Goal: Book appointment/travel/reservation

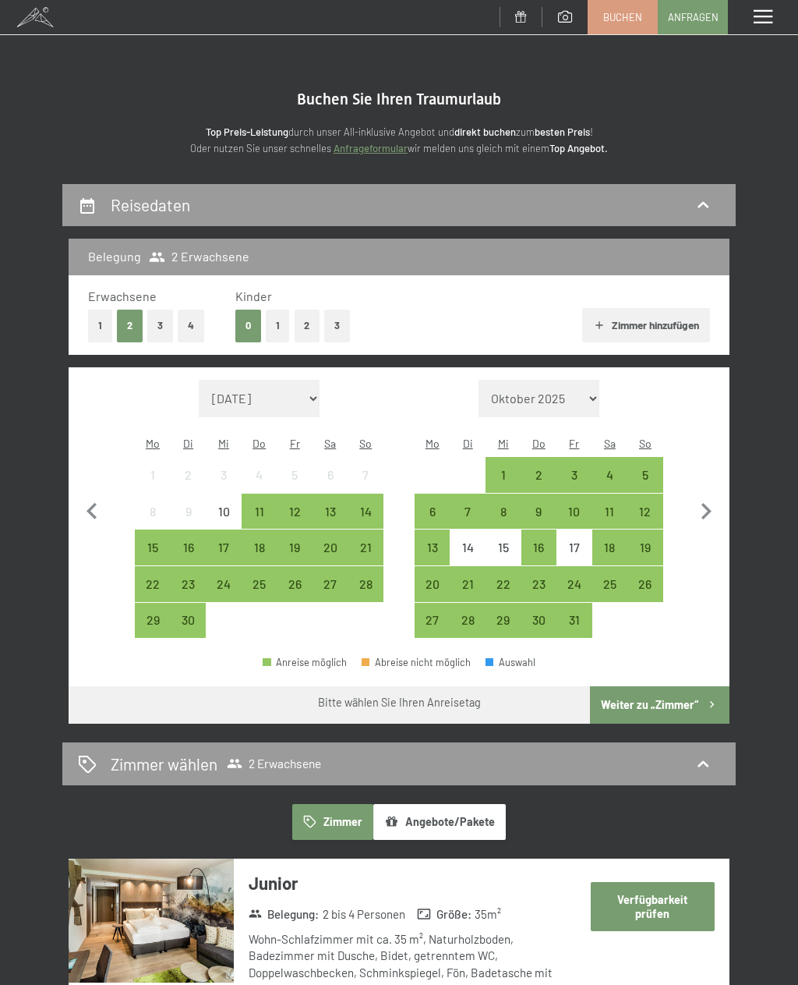
click at [289, 505] on div "12" at bounding box center [294, 521] width 33 height 33
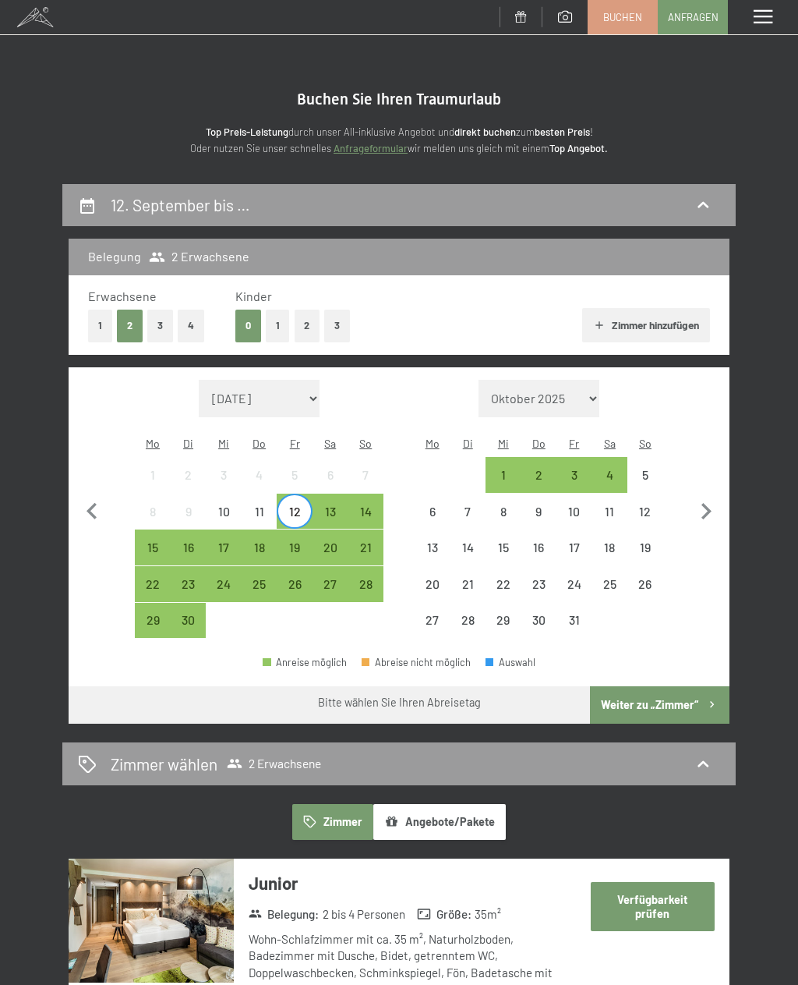
click at [368, 505] on div "14" at bounding box center [366, 521] width 33 height 33
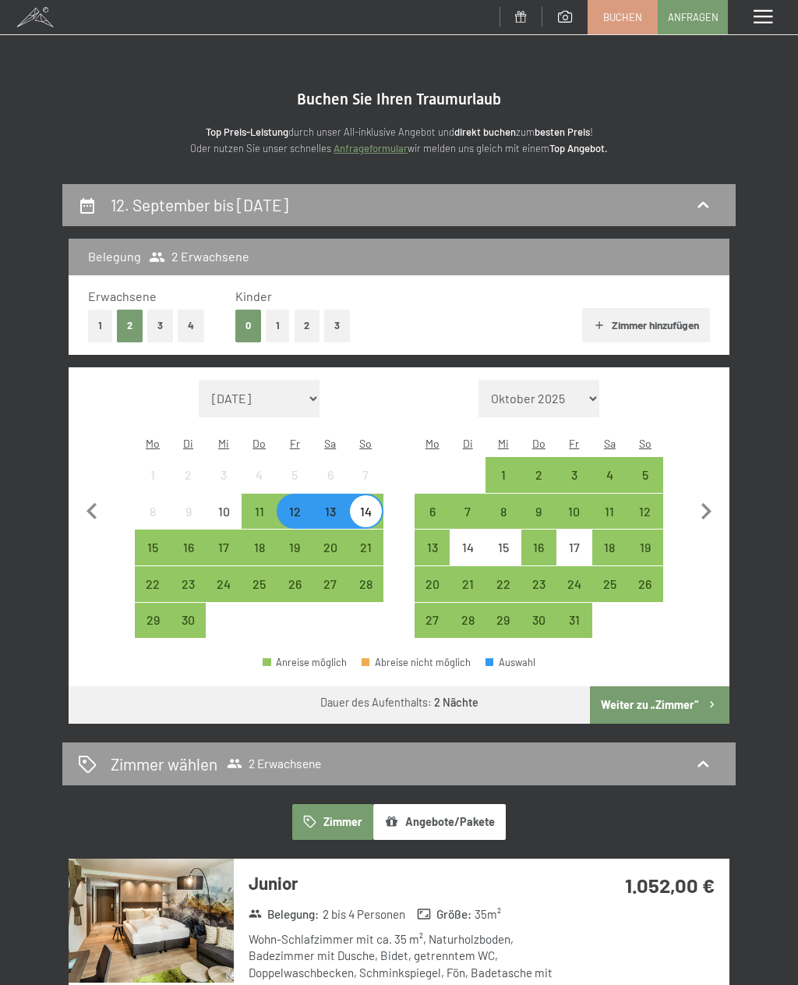
click at [688, 686] on button "Weiter zu „Zimmer“" at bounding box center [660, 704] width 140 height 37
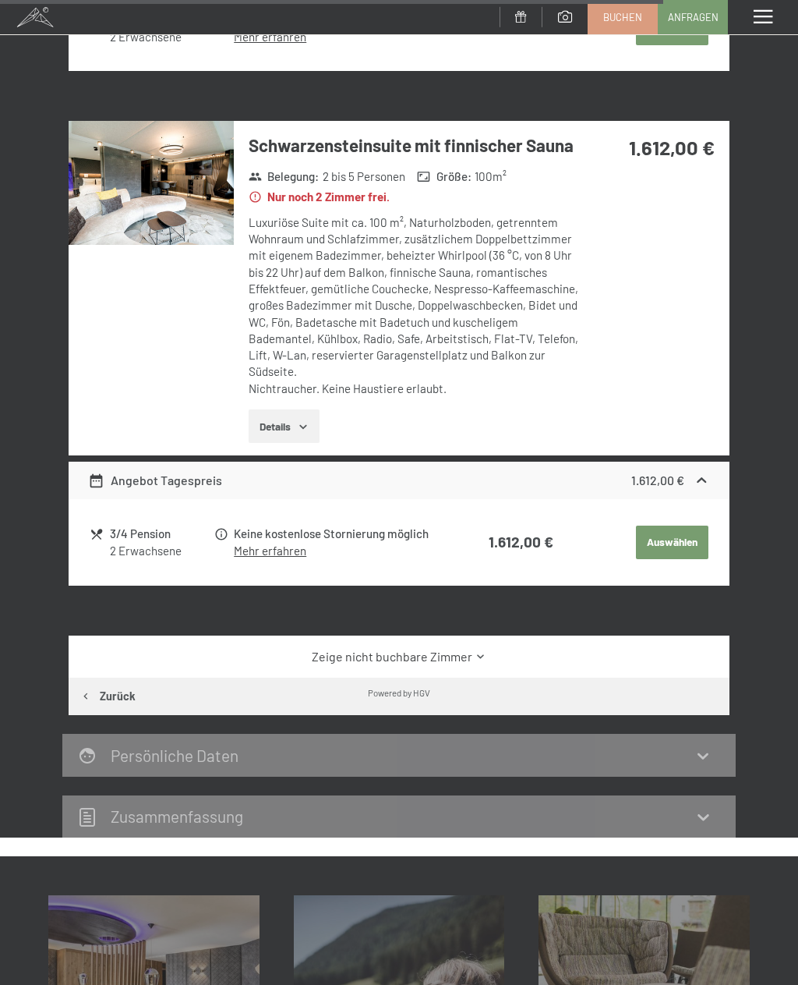
scroll to position [3572, 0]
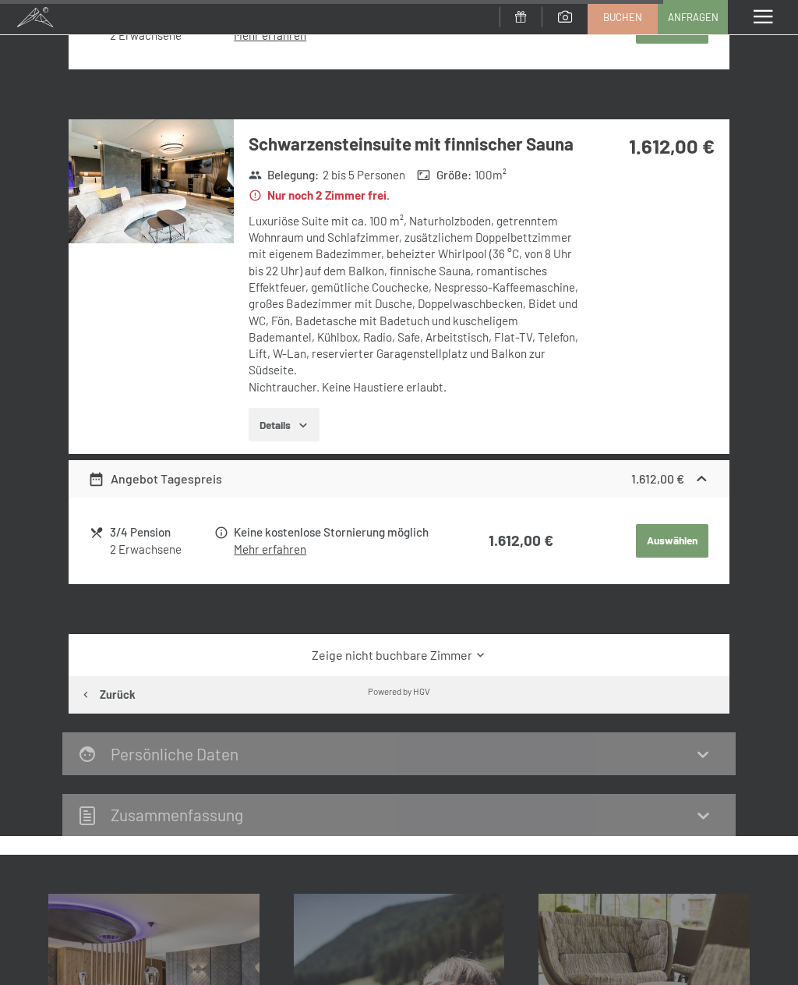
click at [478, 649] on icon at bounding box center [481, 655] width 12 height 12
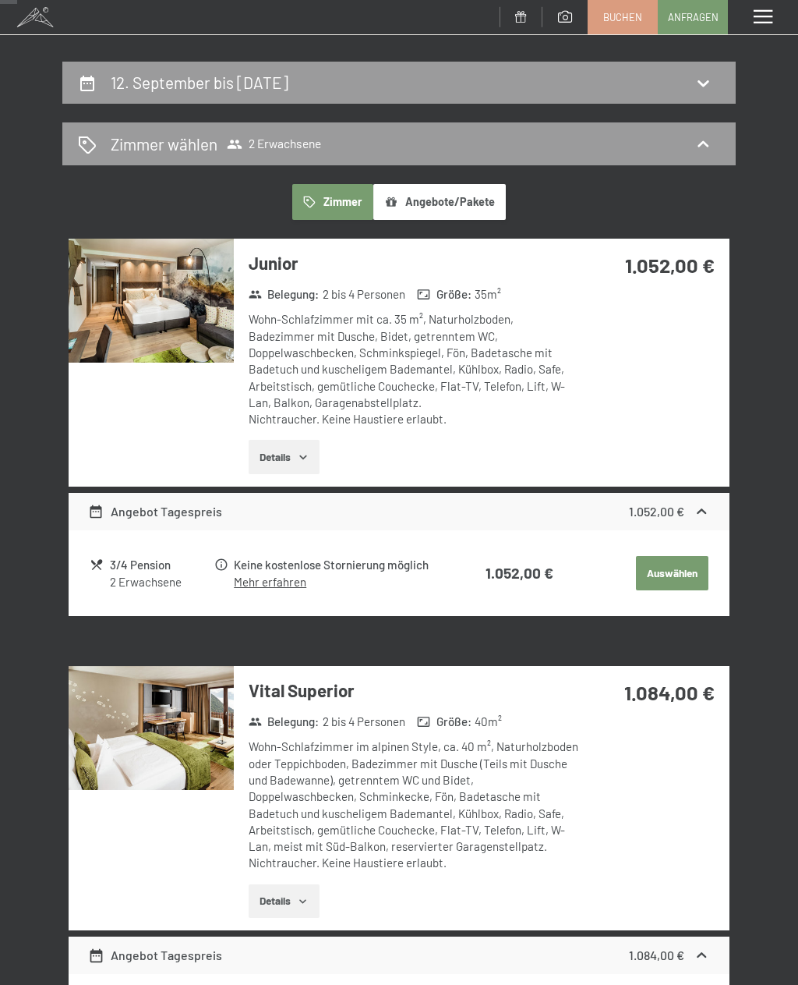
scroll to position [139, 0]
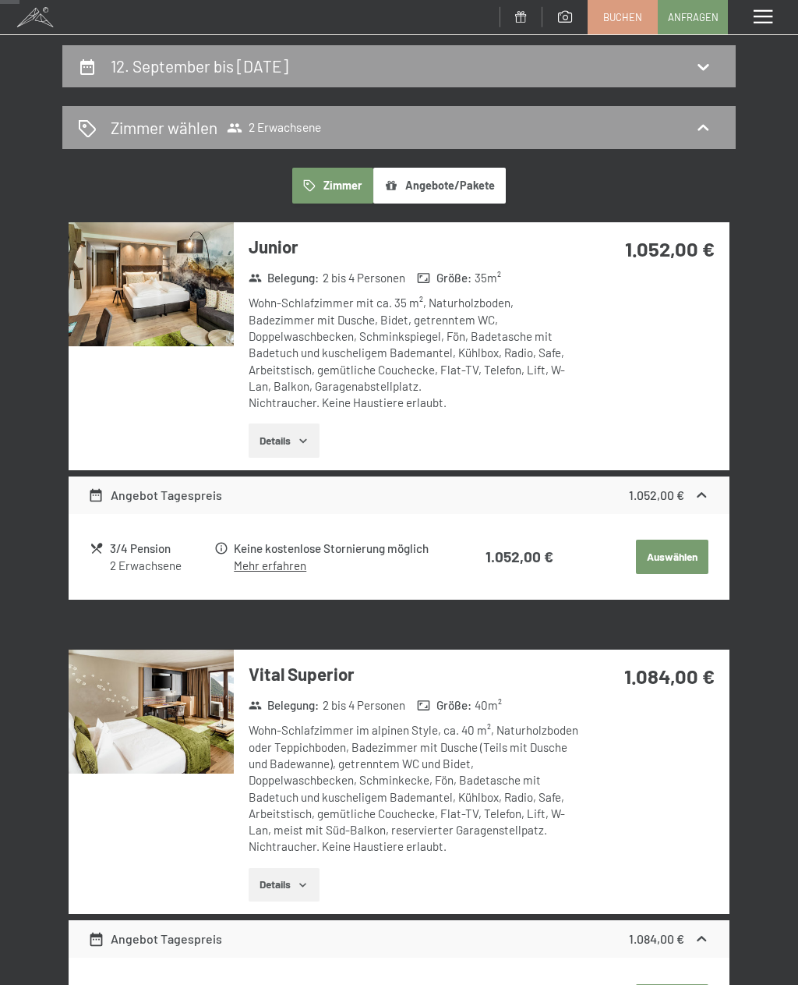
click at [309, 879] on icon "button" at bounding box center [303, 885] width 12 height 12
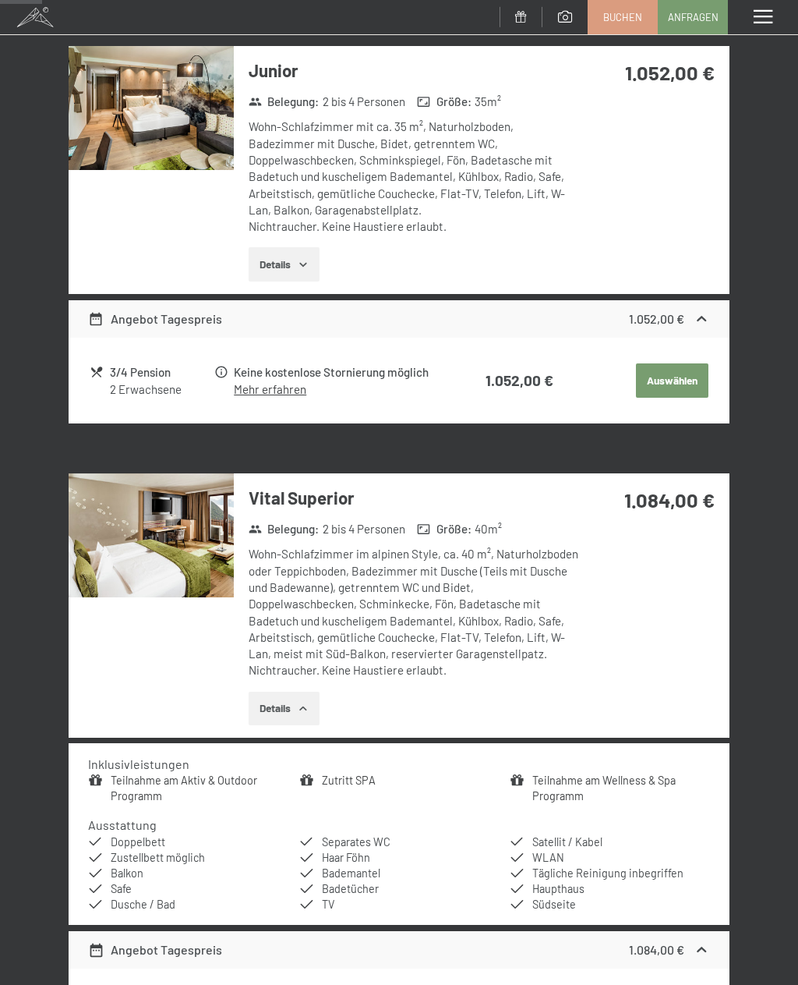
scroll to position [316, 0]
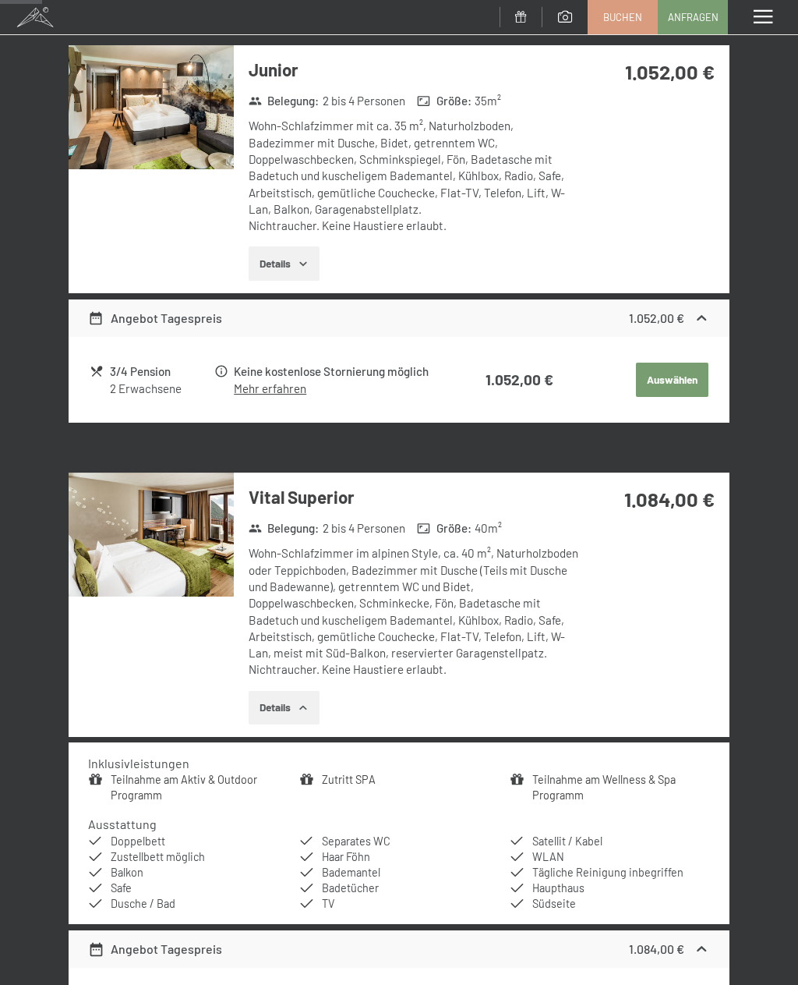
click at [314, 260] on button "Details" at bounding box center [284, 263] width 71 height 34
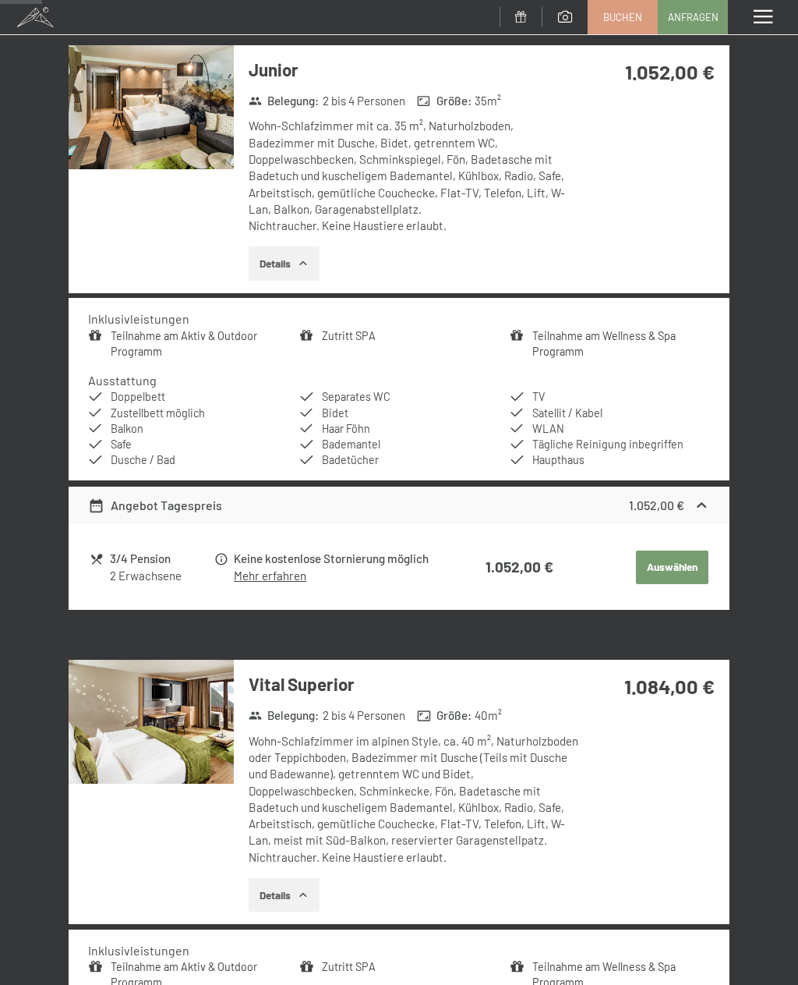
click at [186, 715] on img at bounding box center [151, 722] width 165 height 124
click at [782, 13] on div "Menü" at bounding box center [763, 17] width 70 height 34
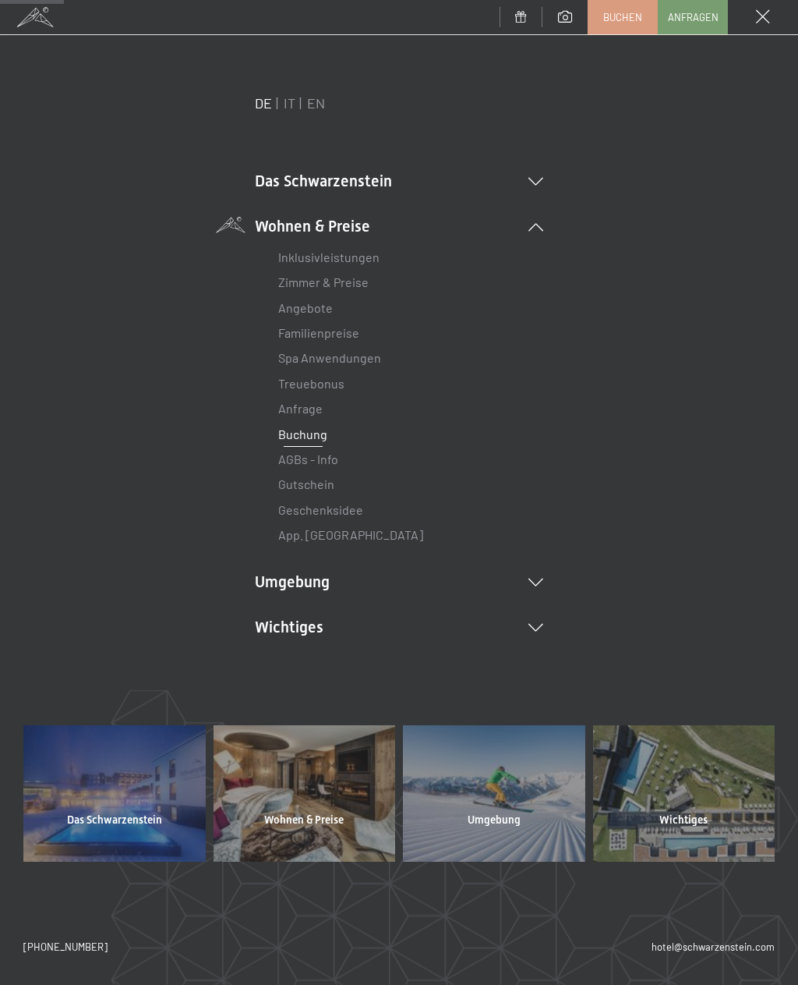
scroll to position [497, 0]
click at [753, 26] on div "Menü" at bounding box center [763, 17] width 70 height 34
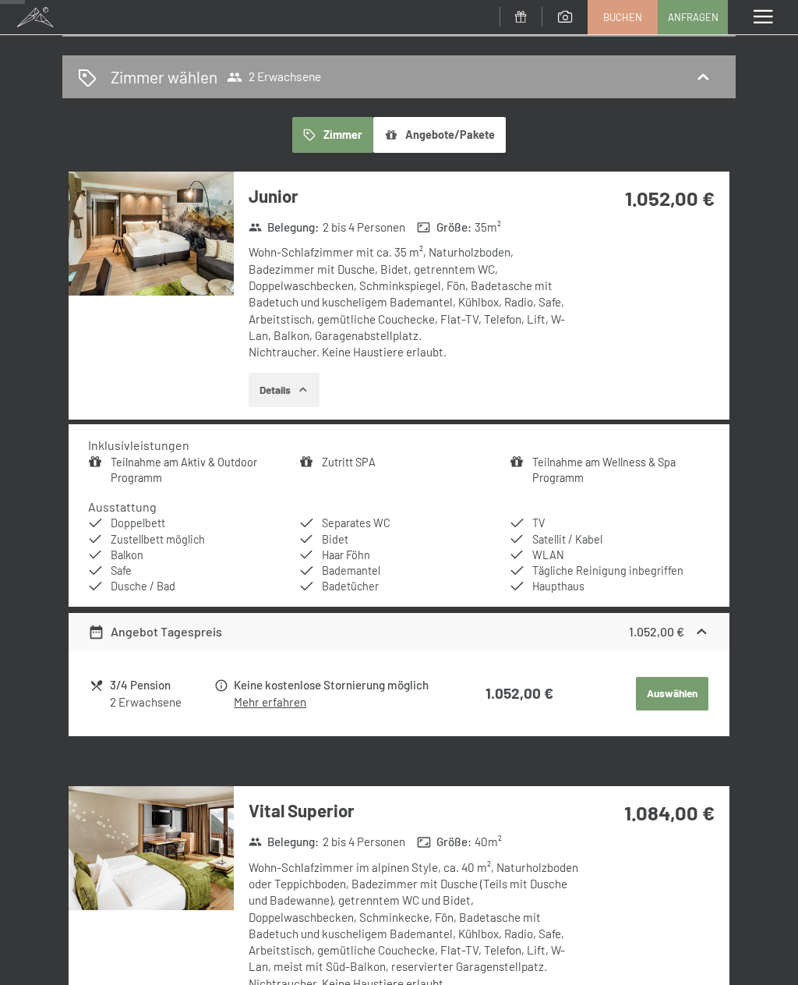
scroll to position [190, 0]
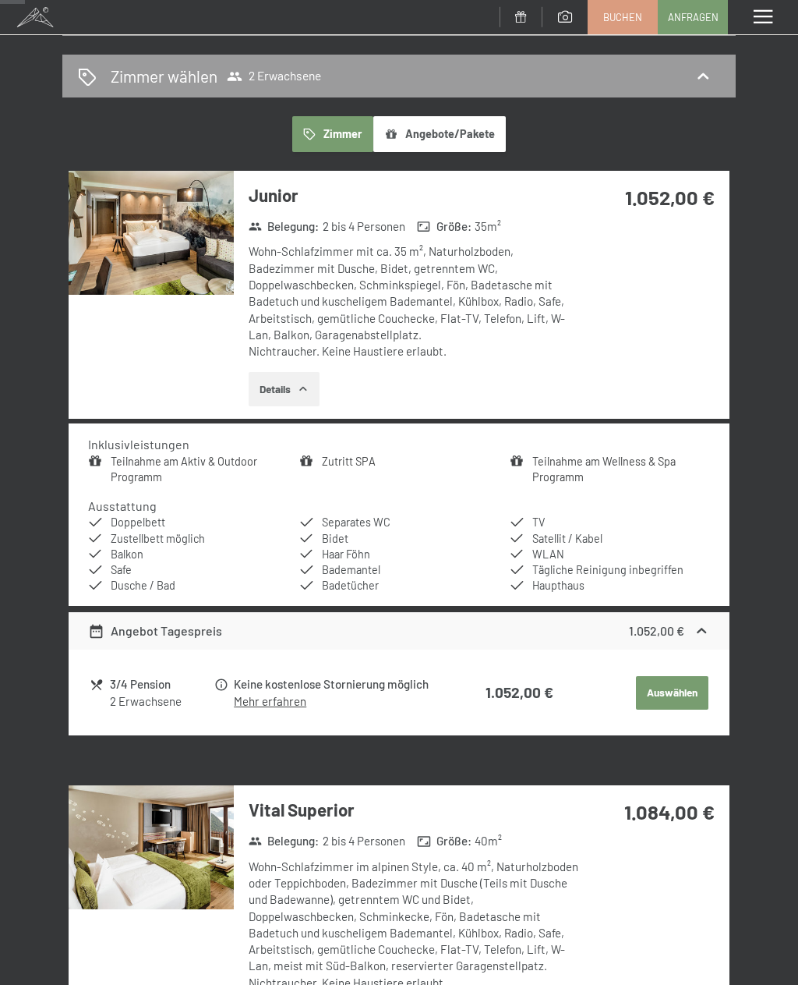
click at [180, 235] on img at bounding box center [151, 233] width 165 height 124
click at [783, 7] on div "Menü" at bounding box center [763, 17] width 70 height 34
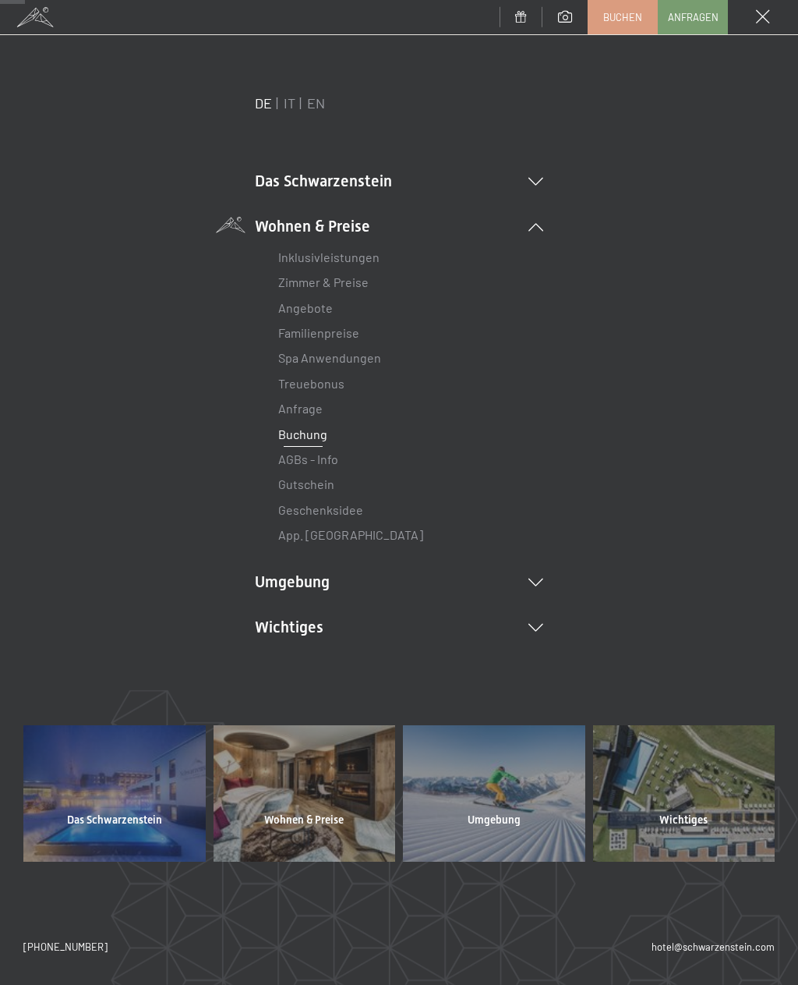
click at [760, 15] on span at bounding box center [763, 17] width 14 height 14
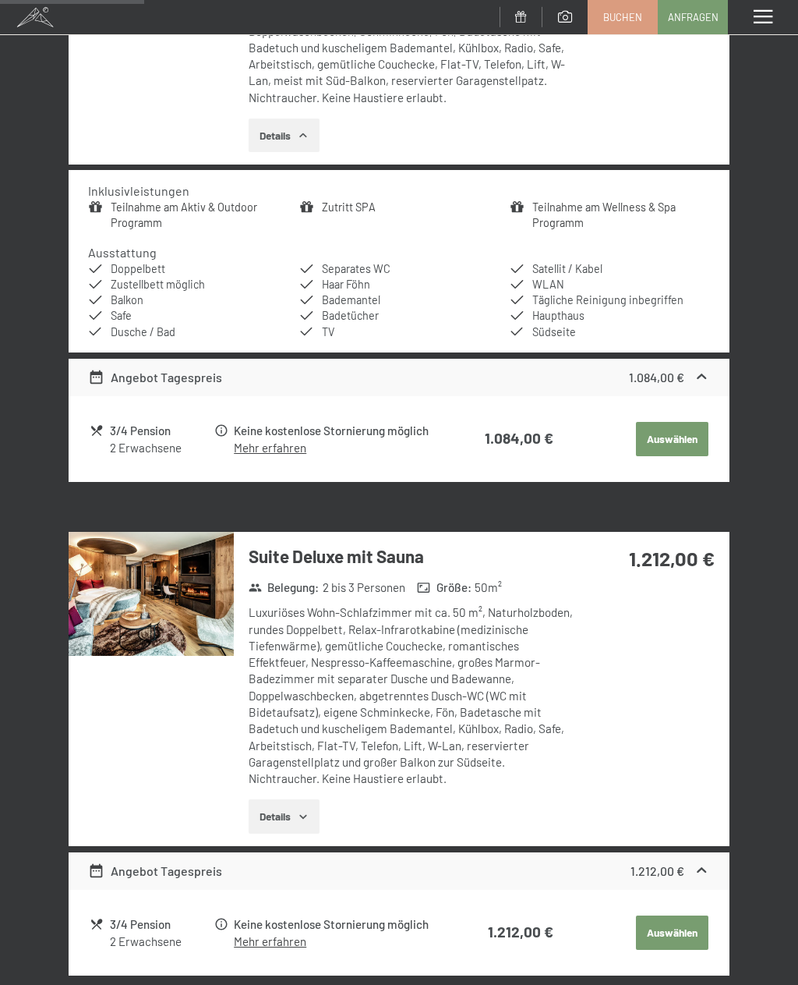
scroll to position [1079, 0]
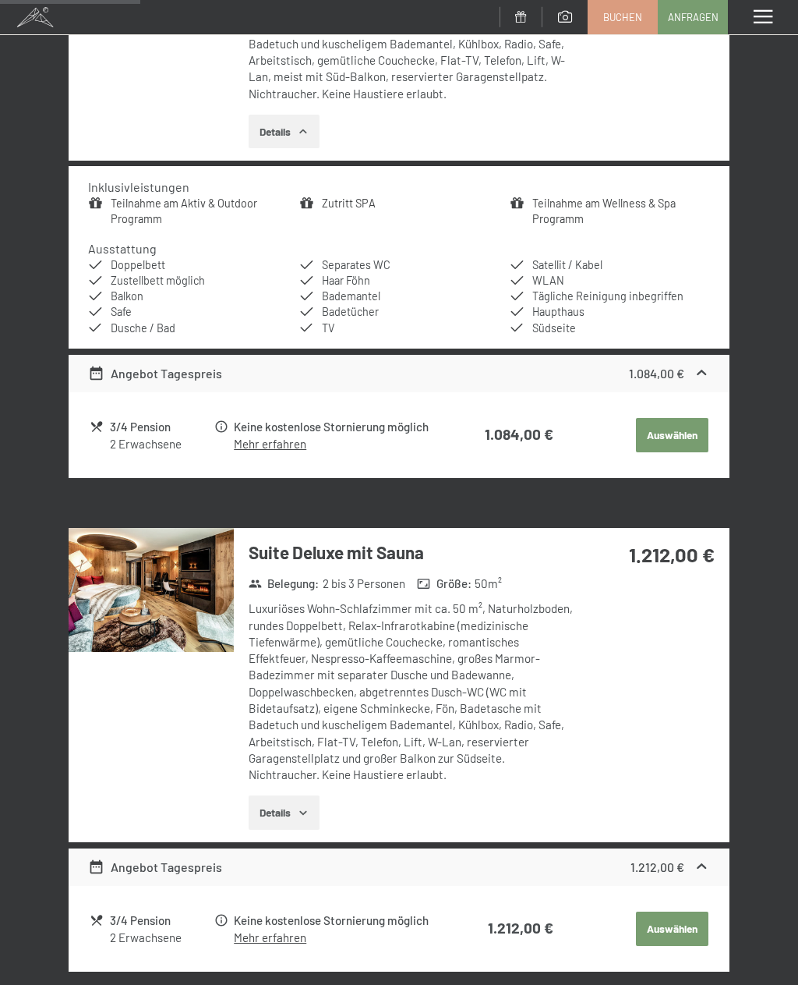
click at [307, 806] on icon "button" at bounding box center [303, 812] width 12 height 12
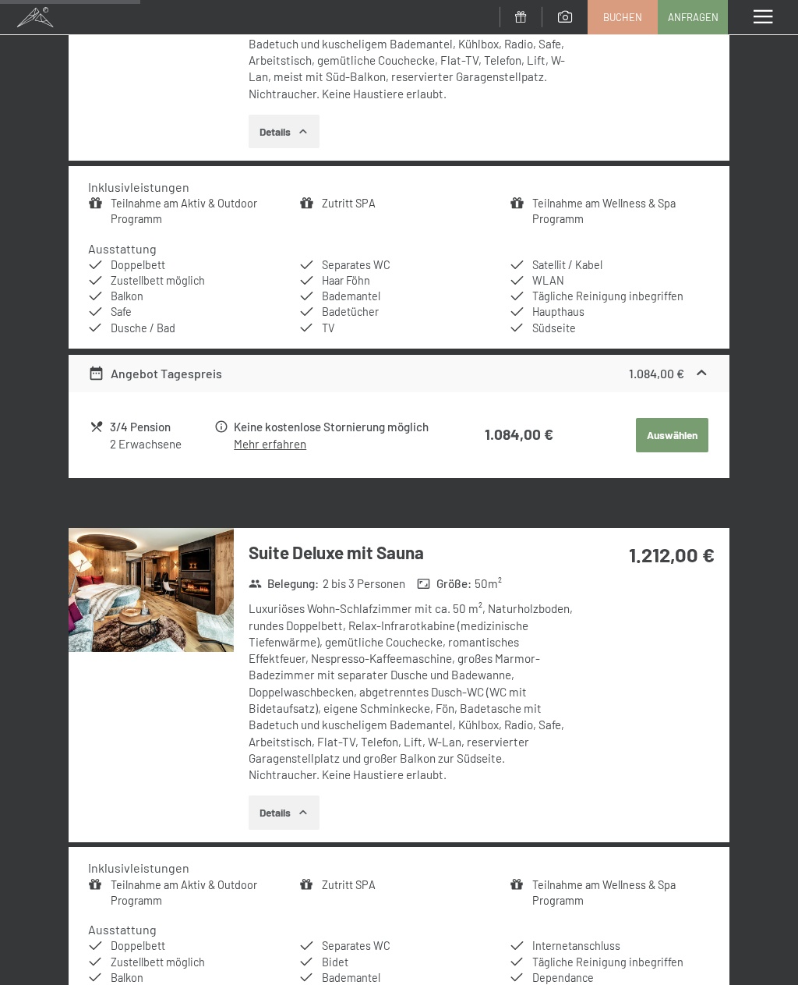
click at [179, 562] on img at bounding box center [151, 590] width 165 height 124
click at [783, 9] on div "Menü" at bounding box center [763, 17] width 70 height 34
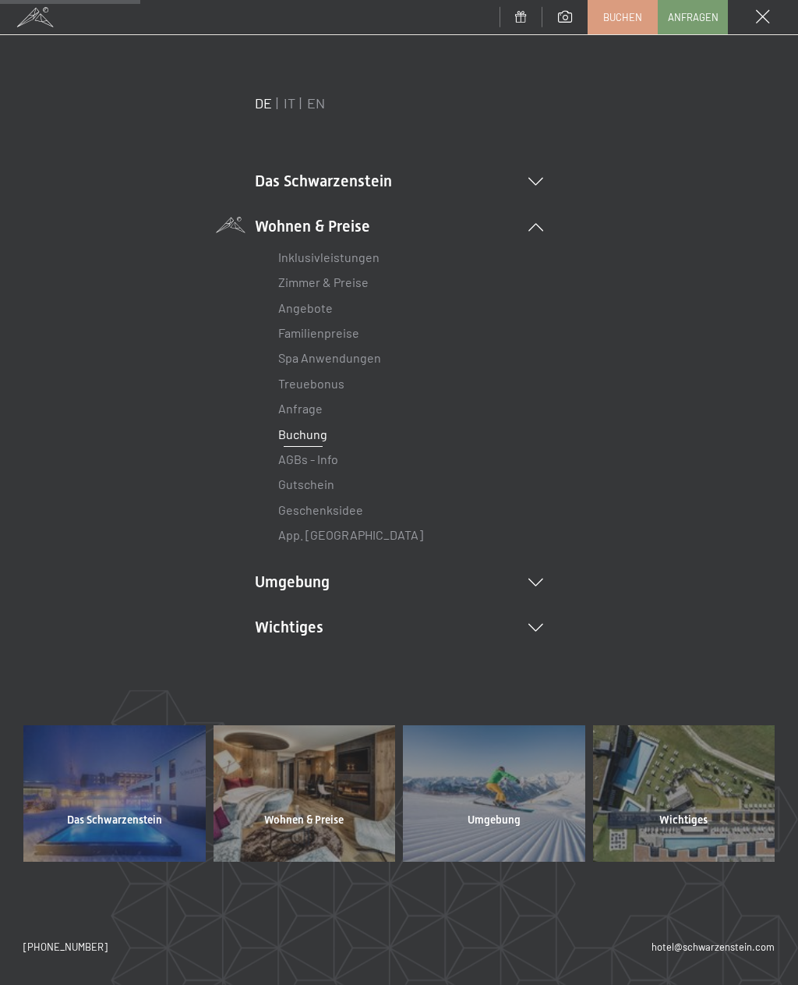
click at [773, 16] on div "Menü" at bounding box center [763, 17] width 70 height 34
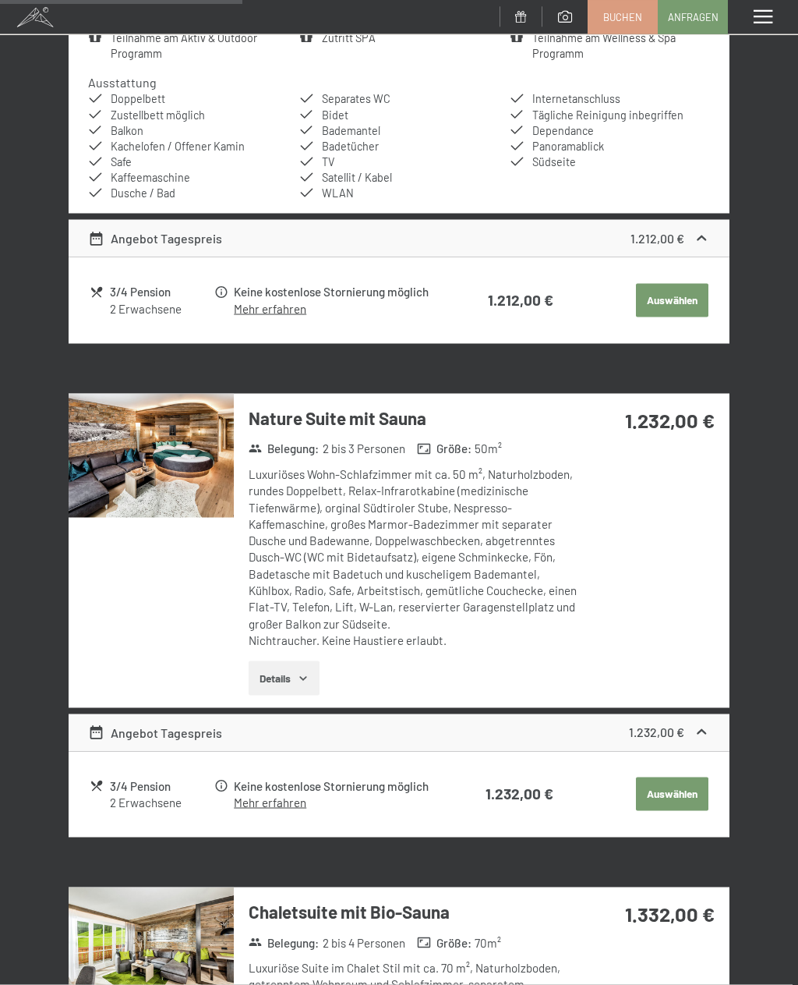
scroll to position [1926, 0]
click at [309, 661] on button "Details" at bounding box center [284, 678] width 71 height 34
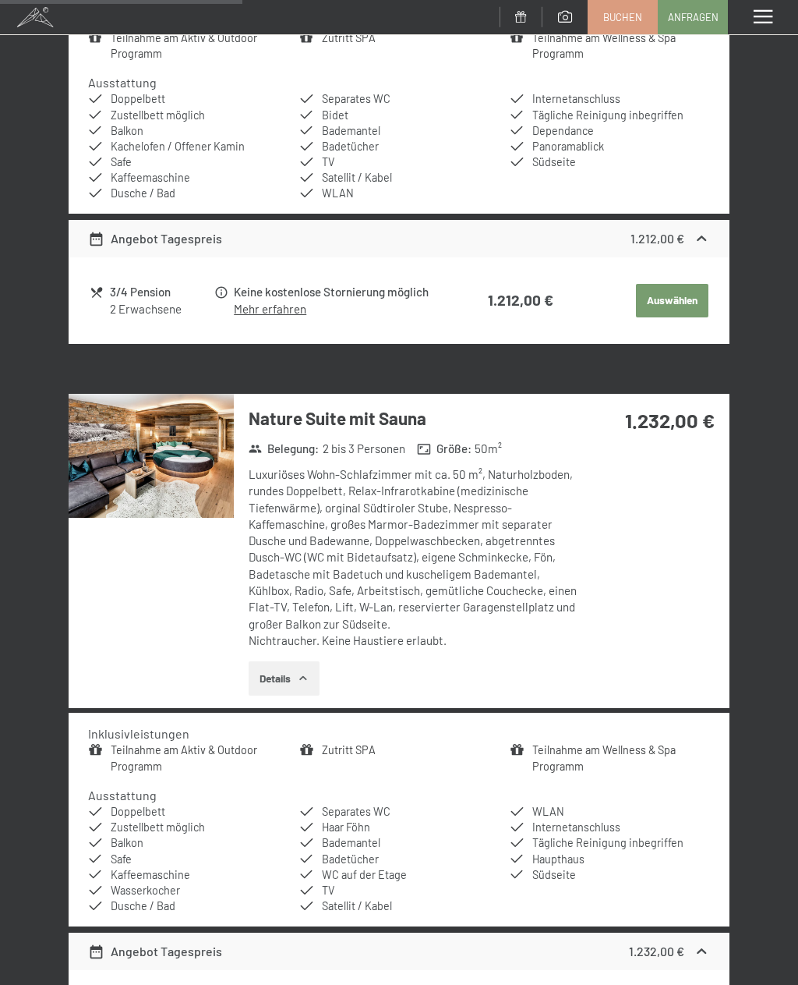
click at [179, 423] on img at bounding box center [151, 456] width 165 height 124
click at [791, 12] on div "Menü" at bounding box center [763, 17] width 70 height 34
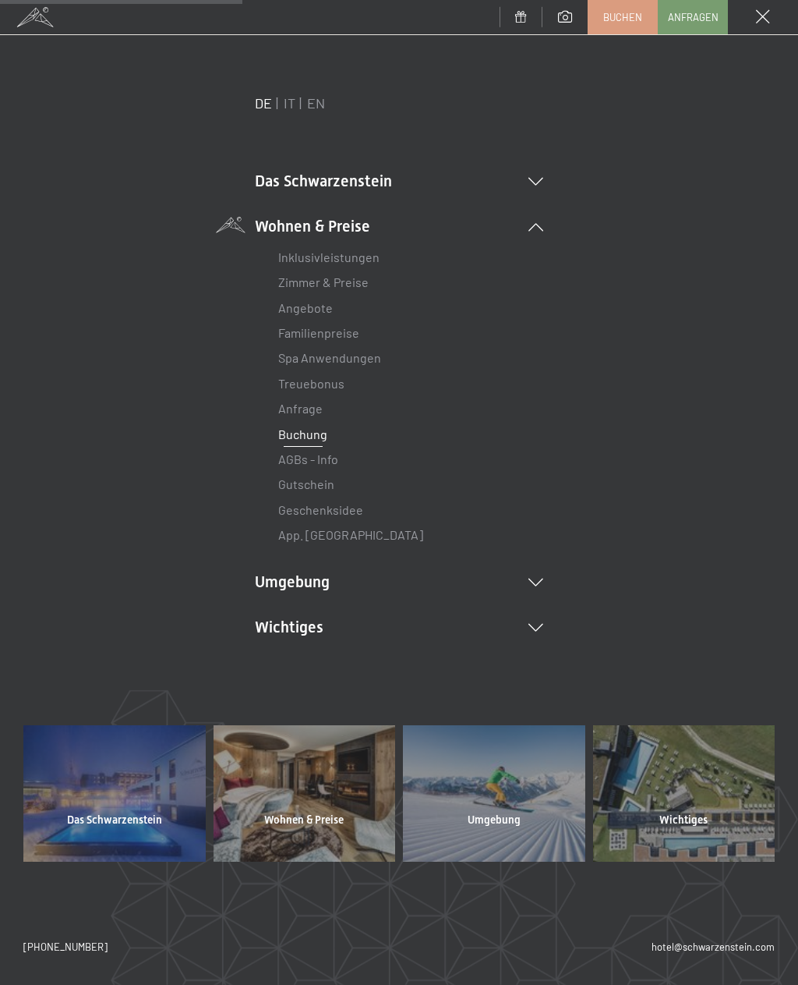
click at [363, 256] on link "Inklusivleistungen" at bounding box center [328, 256] width 101 height 15
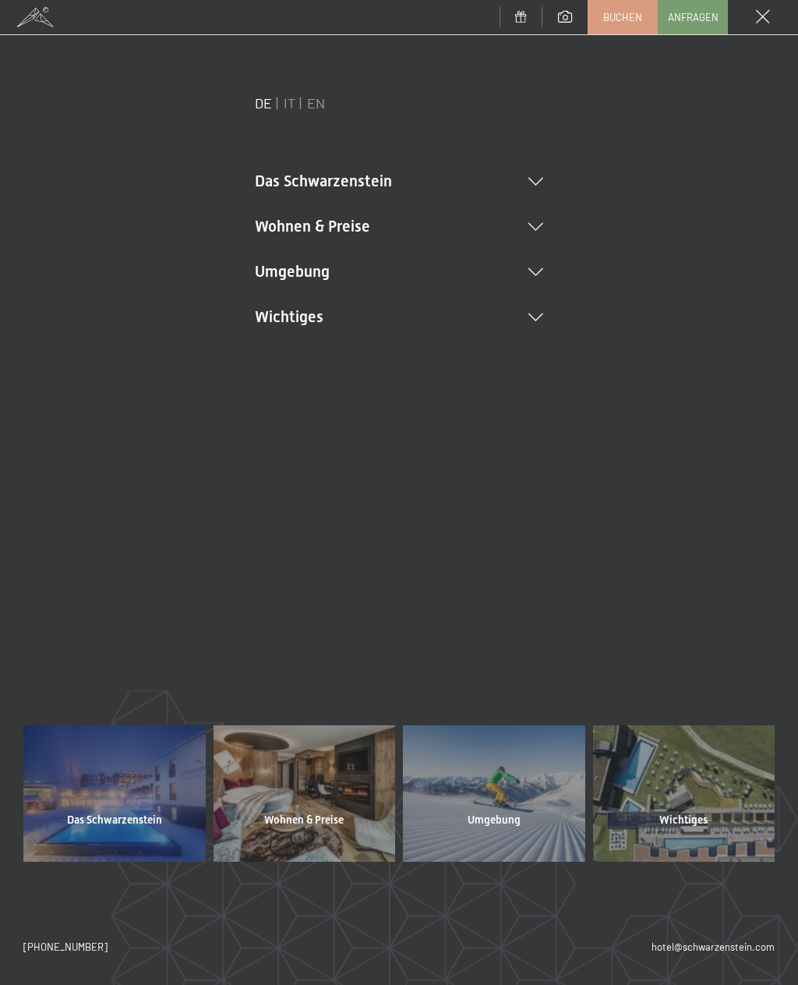
scroll to position [0, 0]
click at [689, 779] on div at bounding box center [684, 793] width 182 height 136
click at [542, 317] on icon at bounding box center [536, 317] width 15 height 8
click at [315, 426] on link "Downloads" at bounding box center [308, 423] width 61 height 15
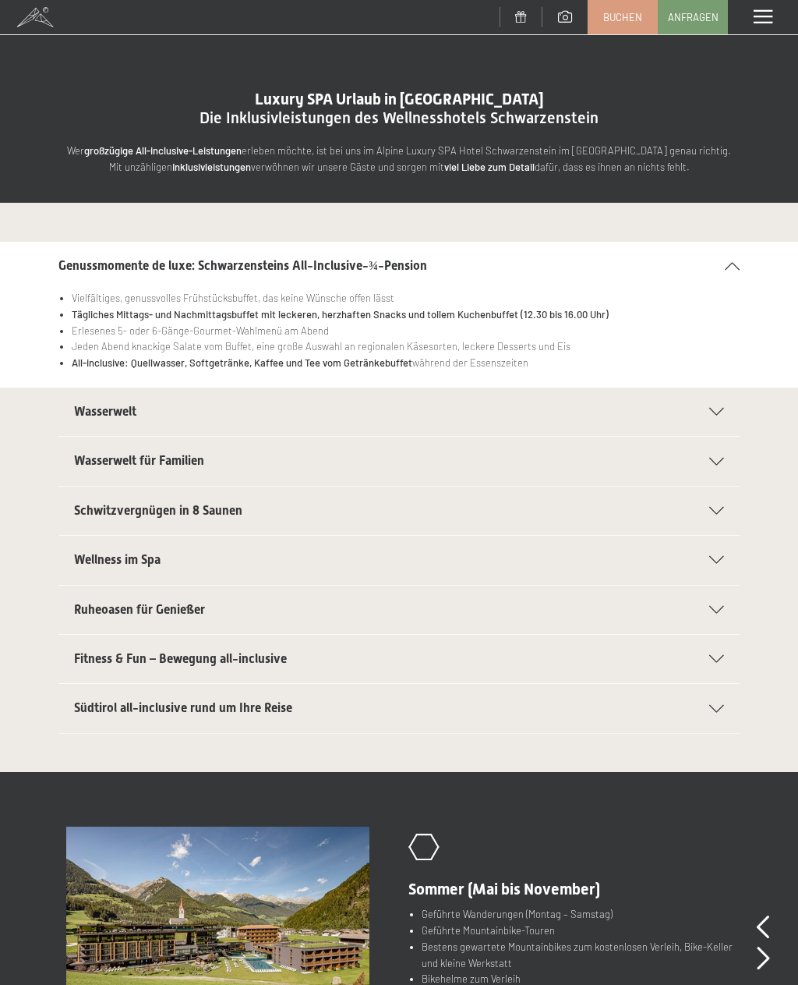
click at [720, 408] on icon at bounding box center [716, 412] width 15 height 8
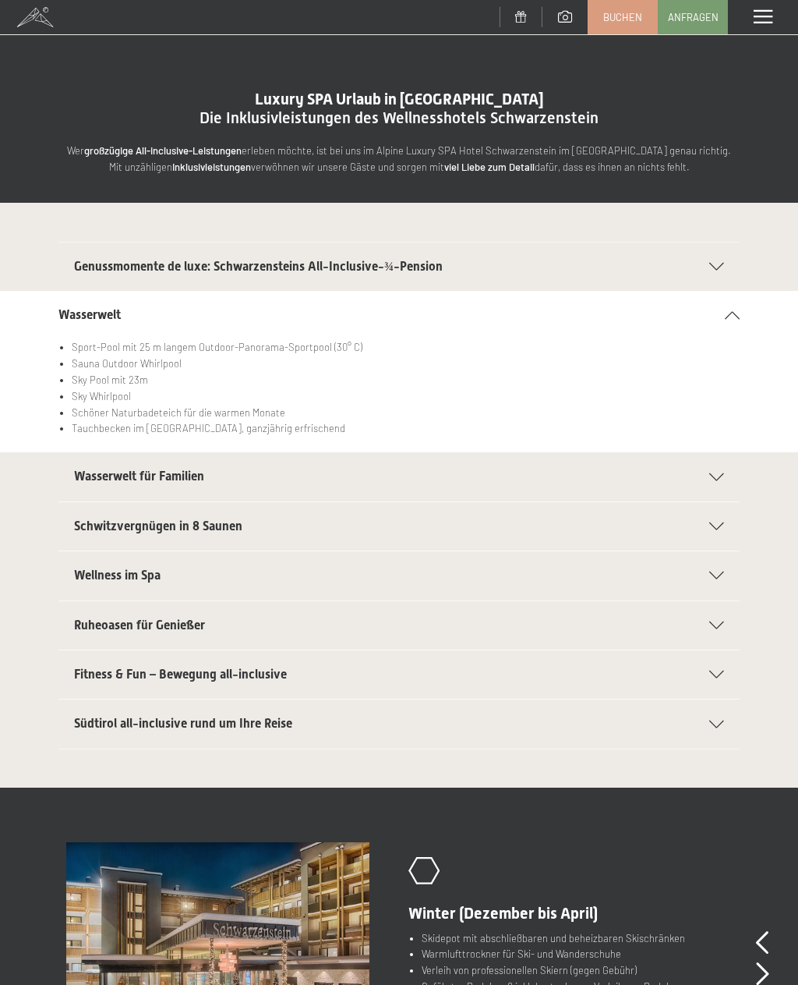
click at [722, 525] on icon at bounding box center [716, 526] width 15 height 8
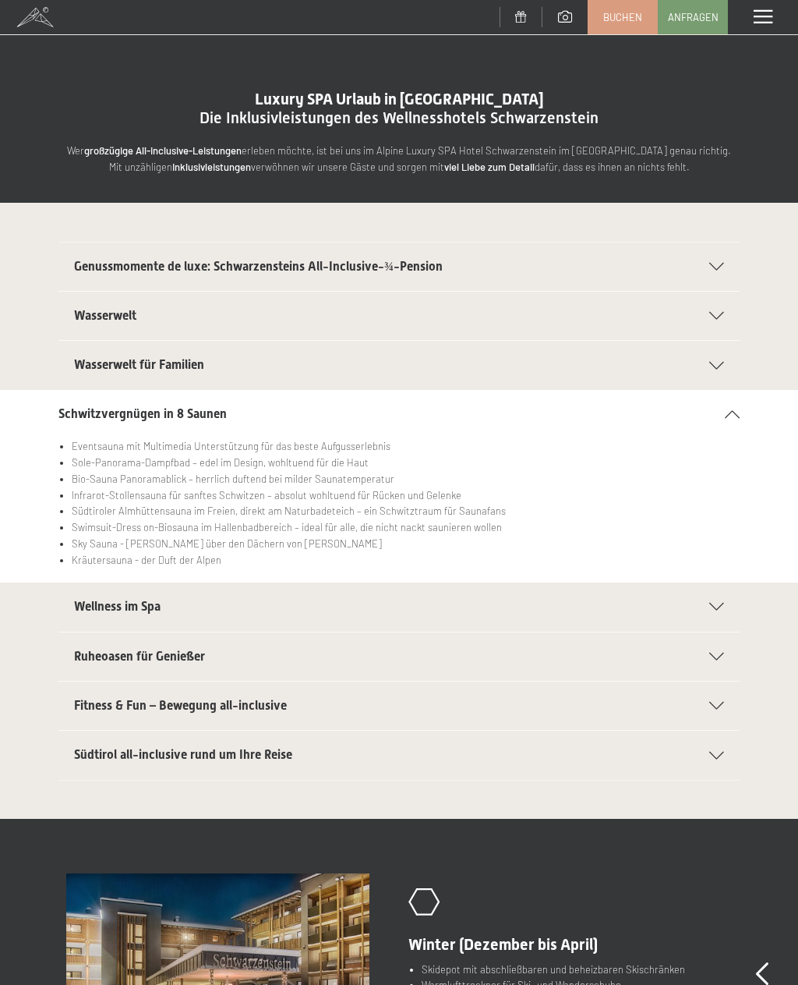
click at [714, 603] on icon at bounding box center [716, 607] width 15 height 8
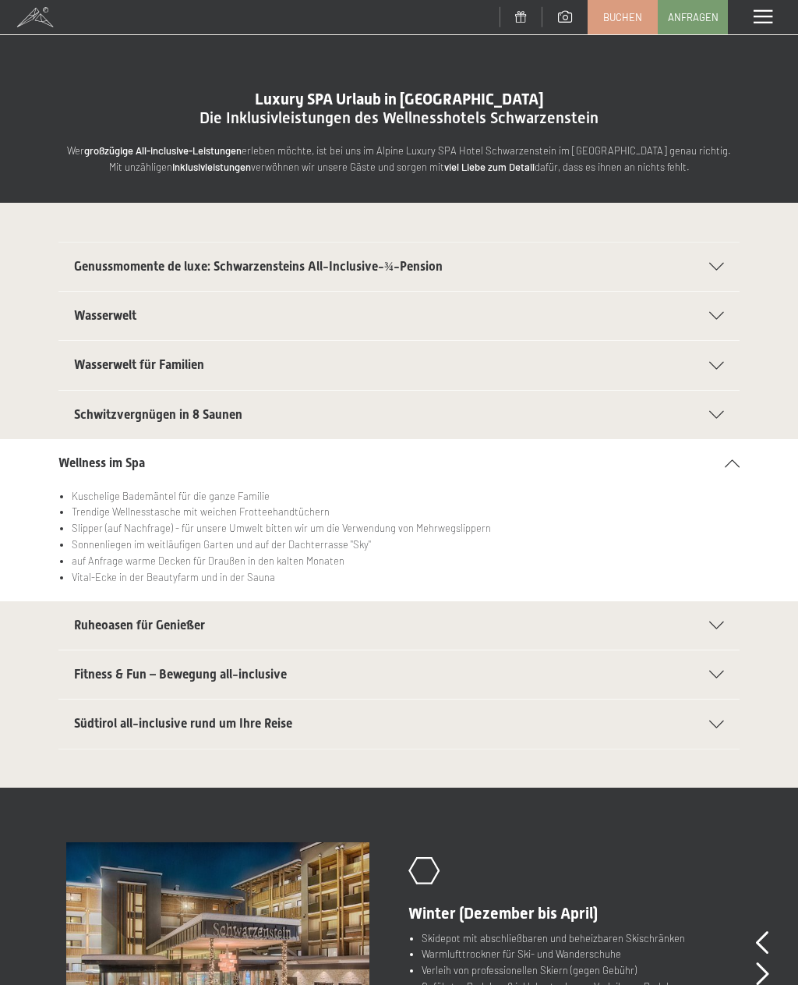
click at [723, 614] on div "Ruheoasen für Genießer" at bounding box center [399, 625] width 650 height 48
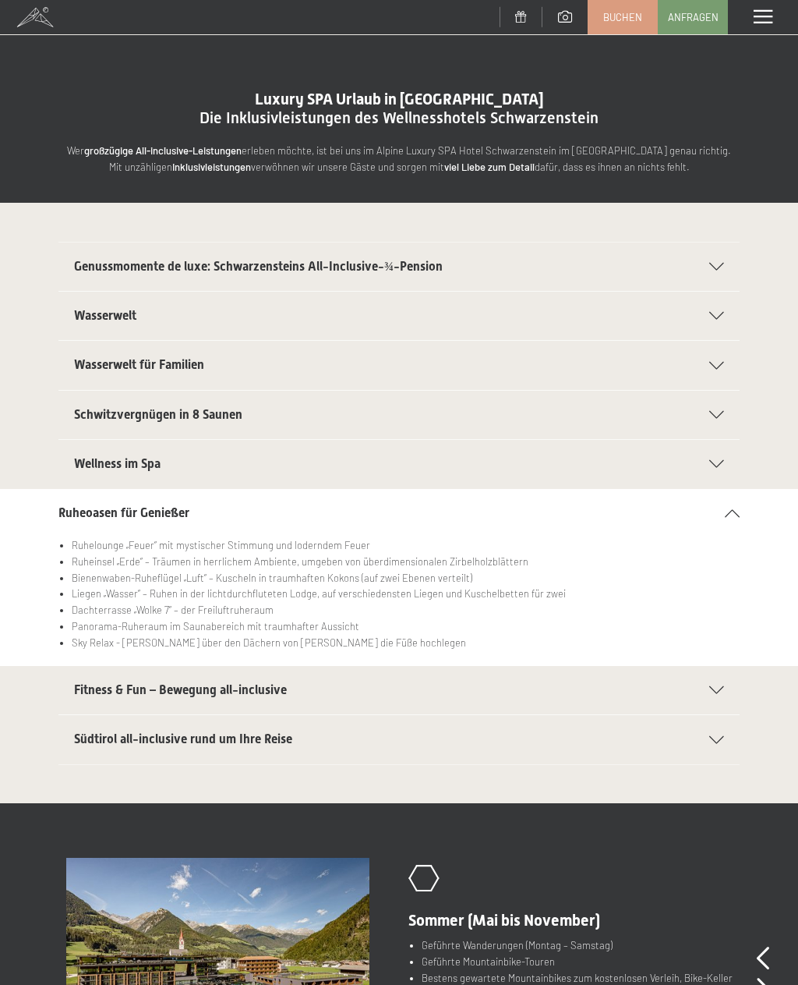
click at [723, 677] on div "Fitness & Fun – Bewegung all-inclusive" at bounding box center [399, 690] width 650 height 48
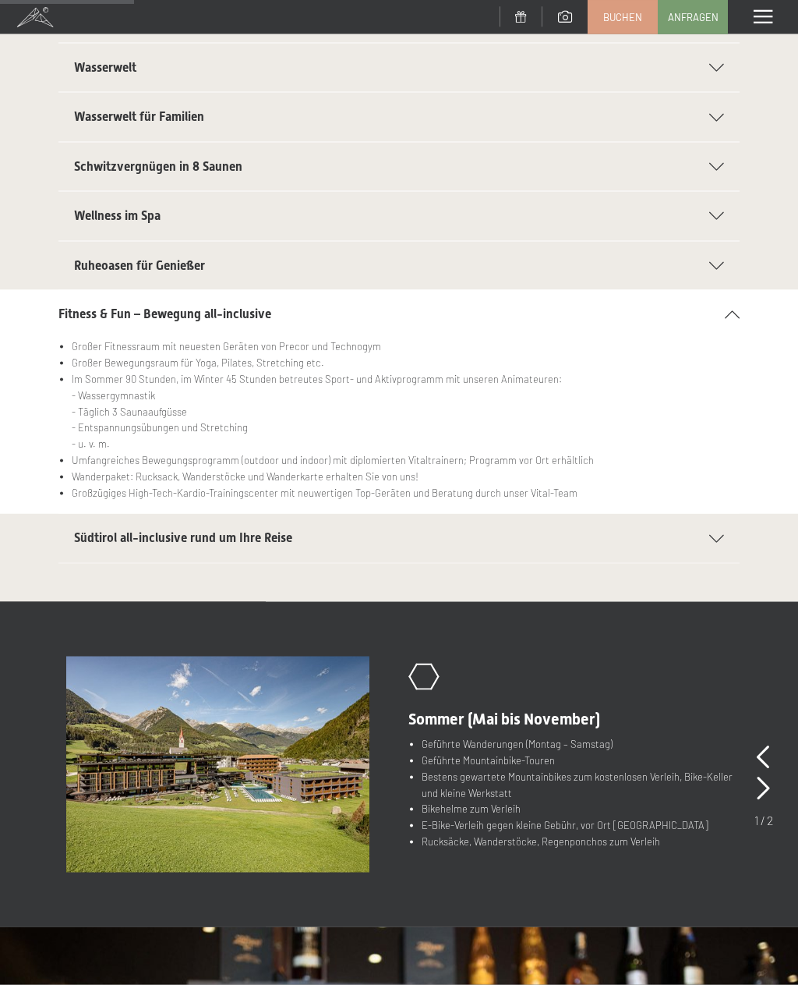
scroll to position [250, 0]
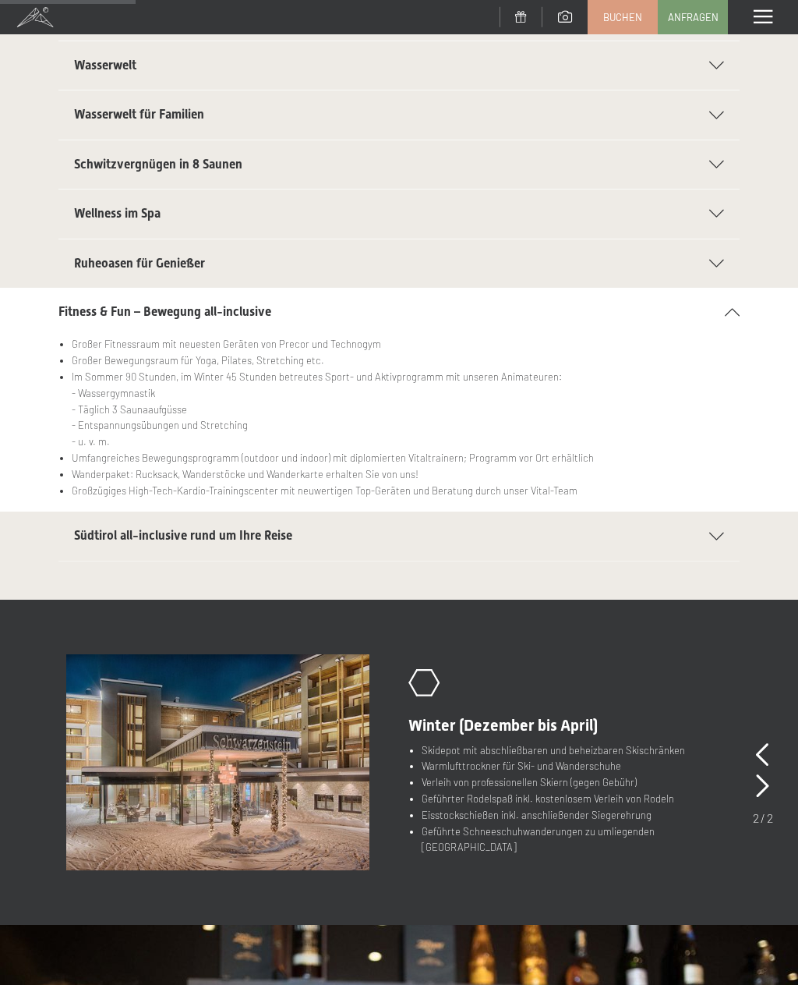
click at [720, 534] on icon at bounding box center [716, 536] width 15 height 8
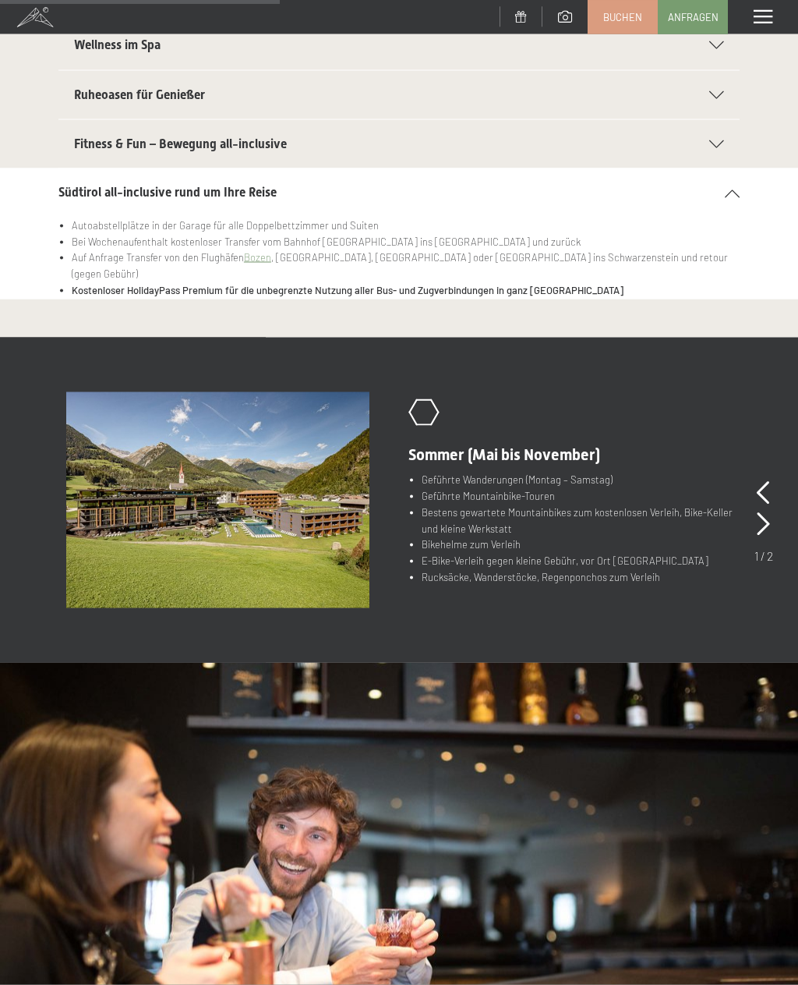
scroll to position [0, 0]
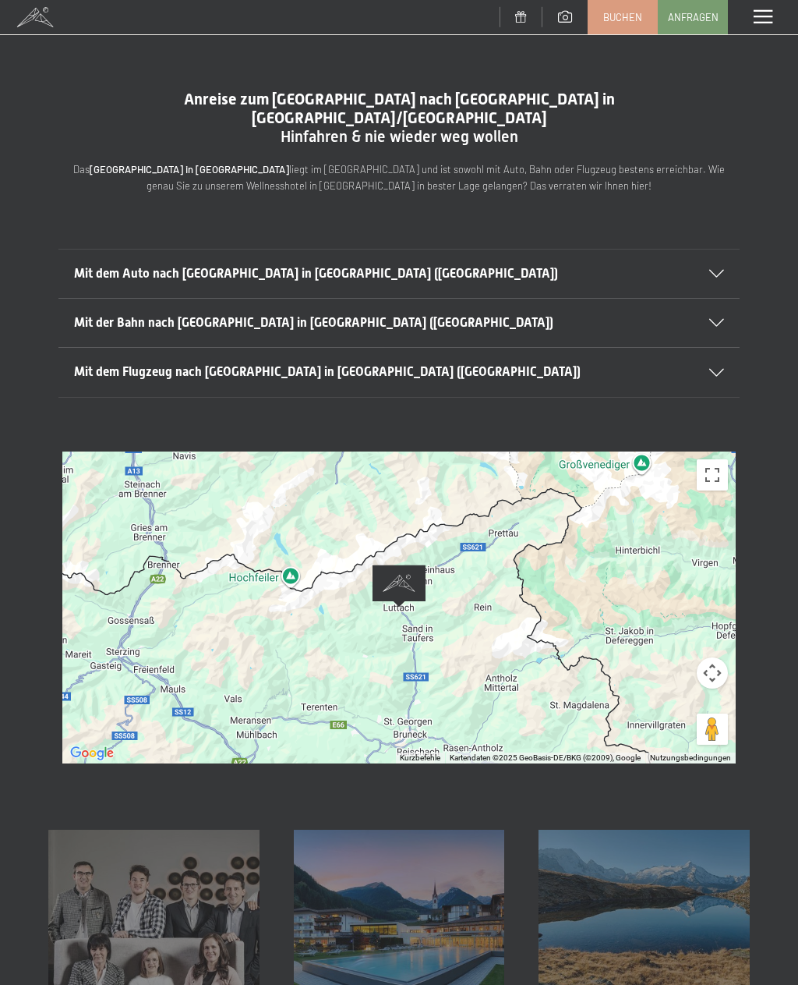
click at [794, 561] on div "Wenn du die Karte mit Touch-Gesten bewegen möchtest, musst du sie doppelt antip…" at bounding box center [399, 607] width 798 height 312
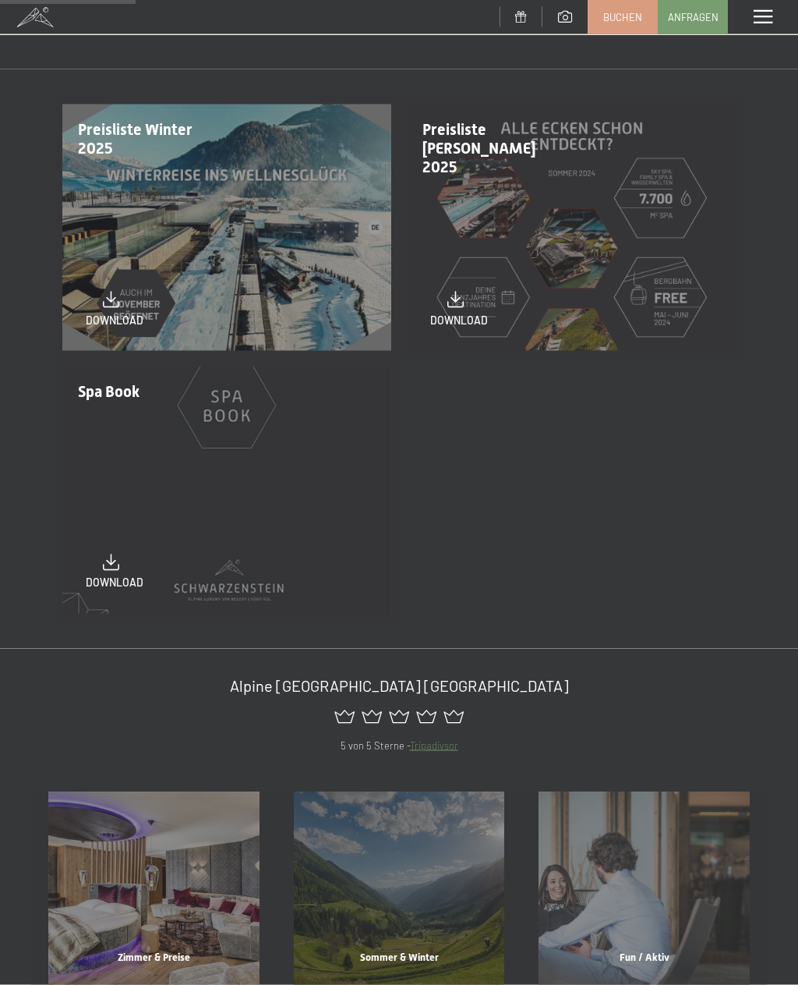
scroll to position [142, 0]
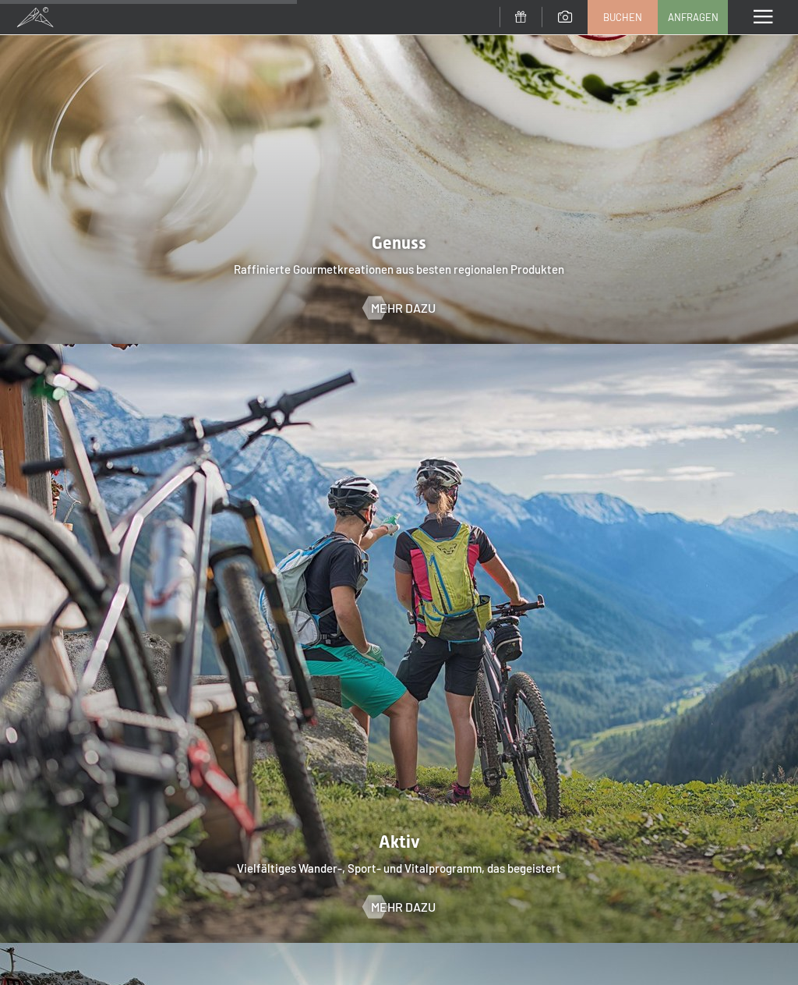
scroll to position [2969, 0]
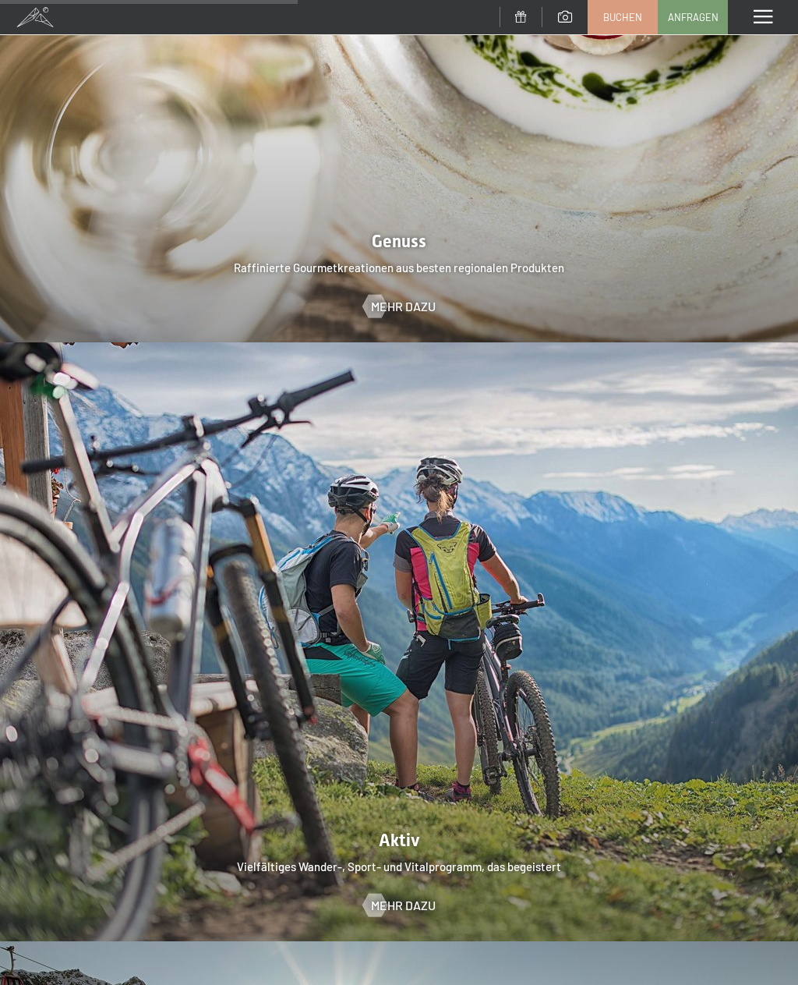
click at [376, 893] on div at bounding box center [374, 904] width 13 height 23
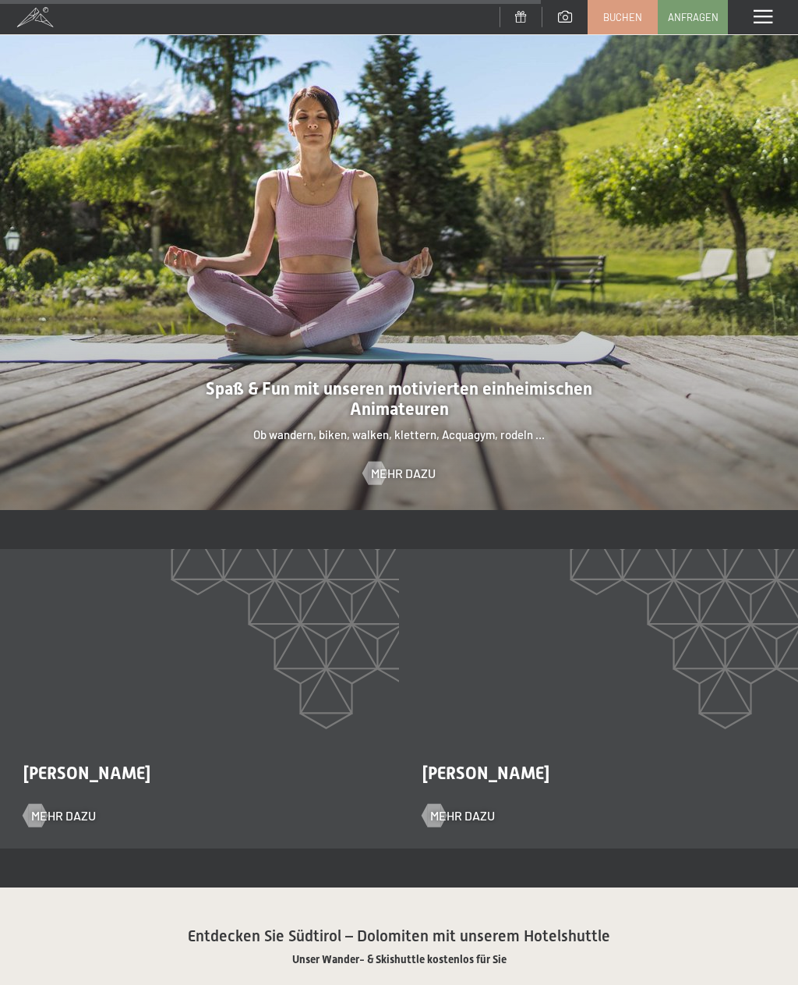
scroll to position [2060, 0]
click at [381, 462] on div at bounding box center [374, 473] width 13 height 23
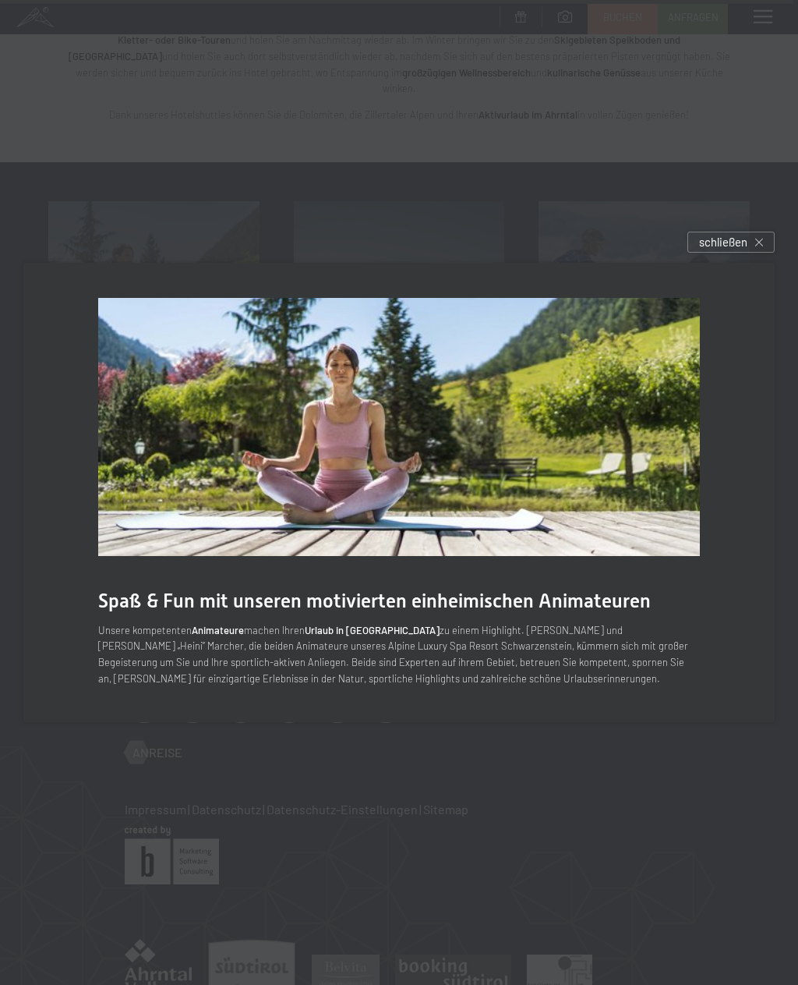
scroll to position [3142, 0]
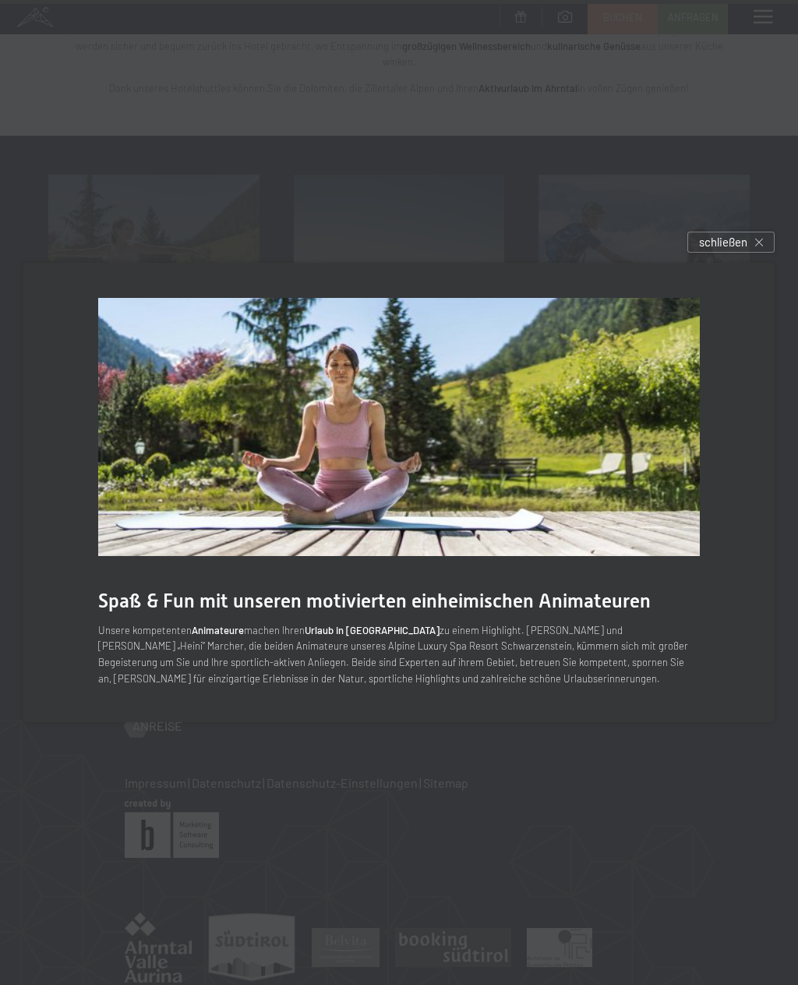
click at [754, 253] on div "schließen" at bounding box center [731, 242] width 87 height 21
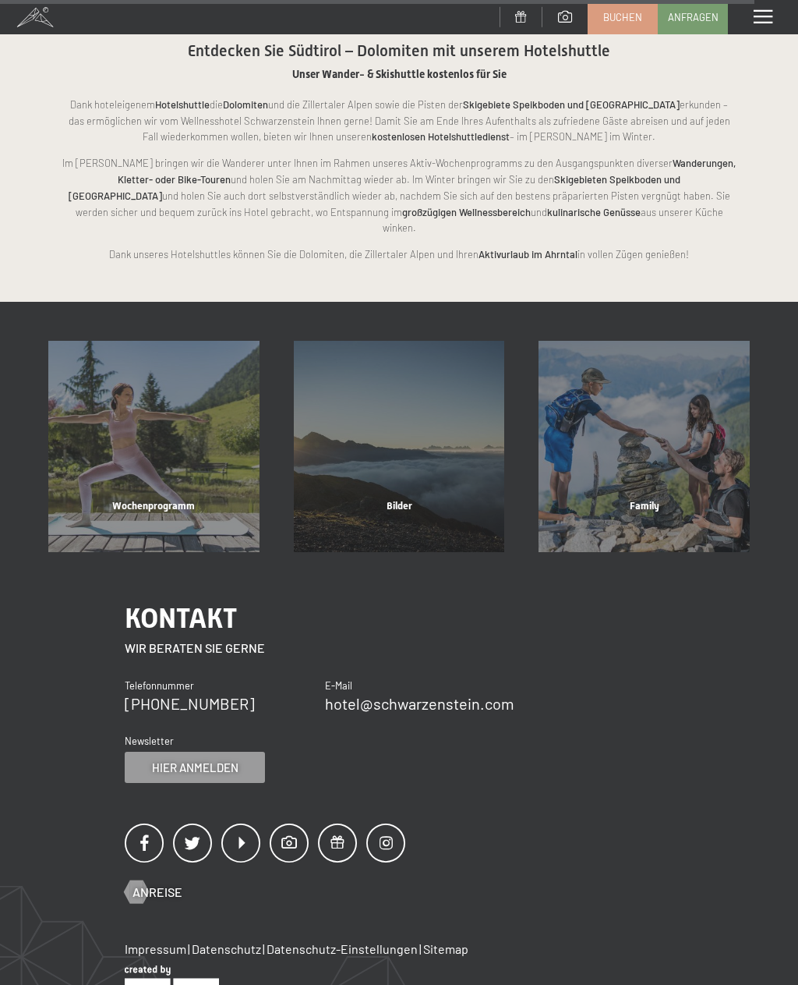
scroll to position [2970, 0]
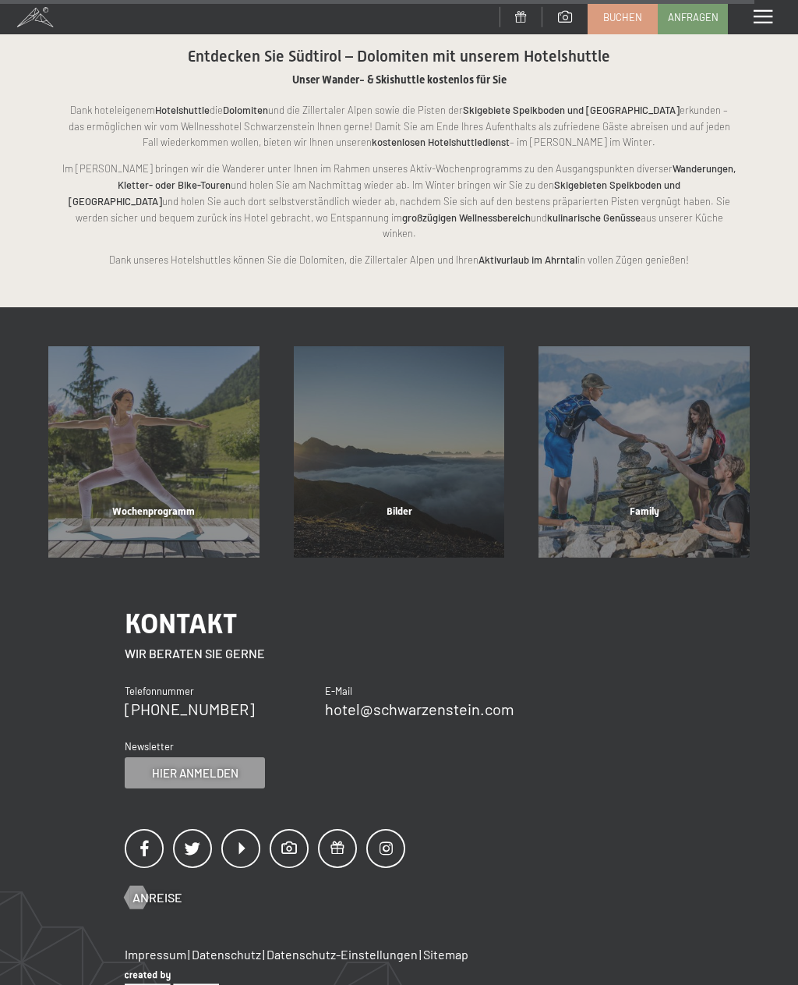
click at [116, 504] on div "Wochenprogramm" at bounding box center [154, 530] width 246 height 53
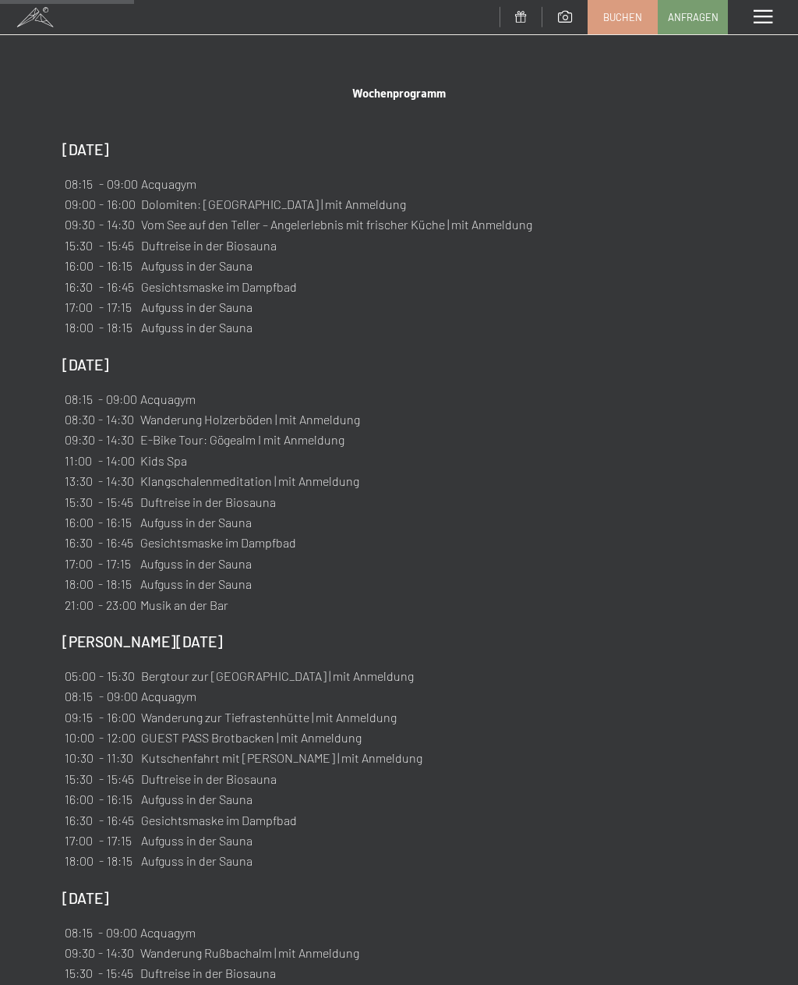
scroll to position [829, 0]
